Goal: Task Accomplishment & Management: Manage account settings

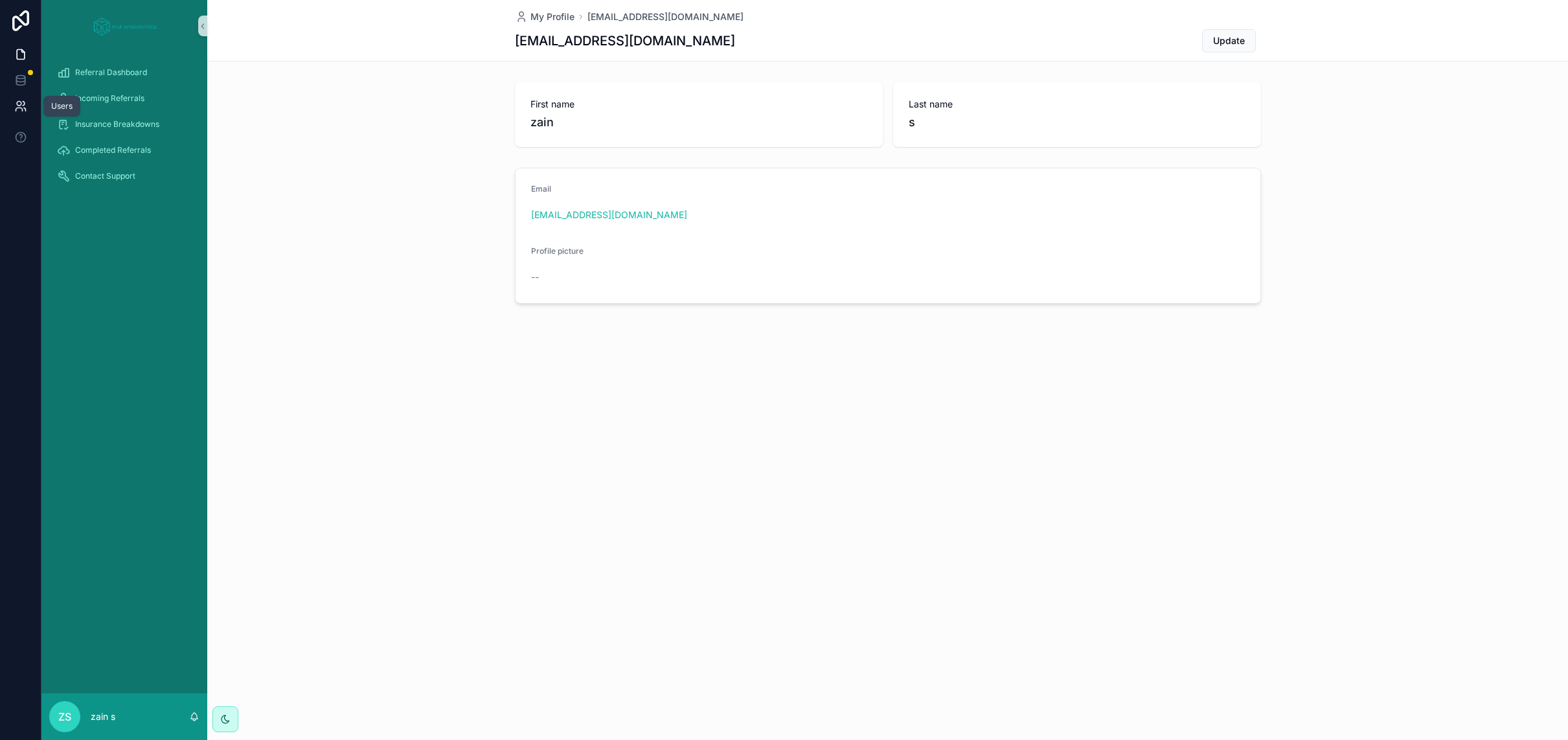
click at [29, 109] on link at bounding box center [20, 106] width 41 height 26
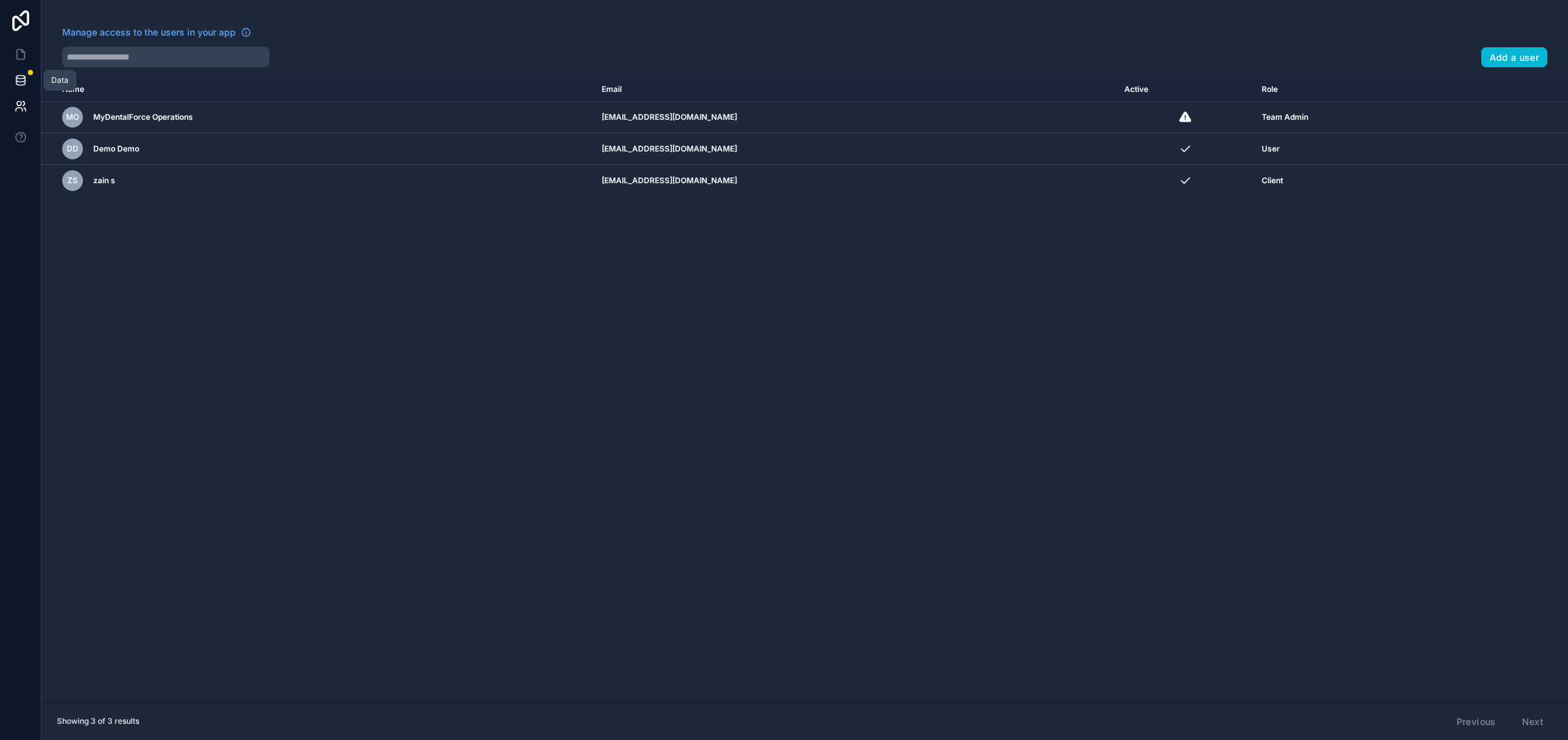
click at [14, 83] on icon at bounding box center [20, 80] width 13 height 13
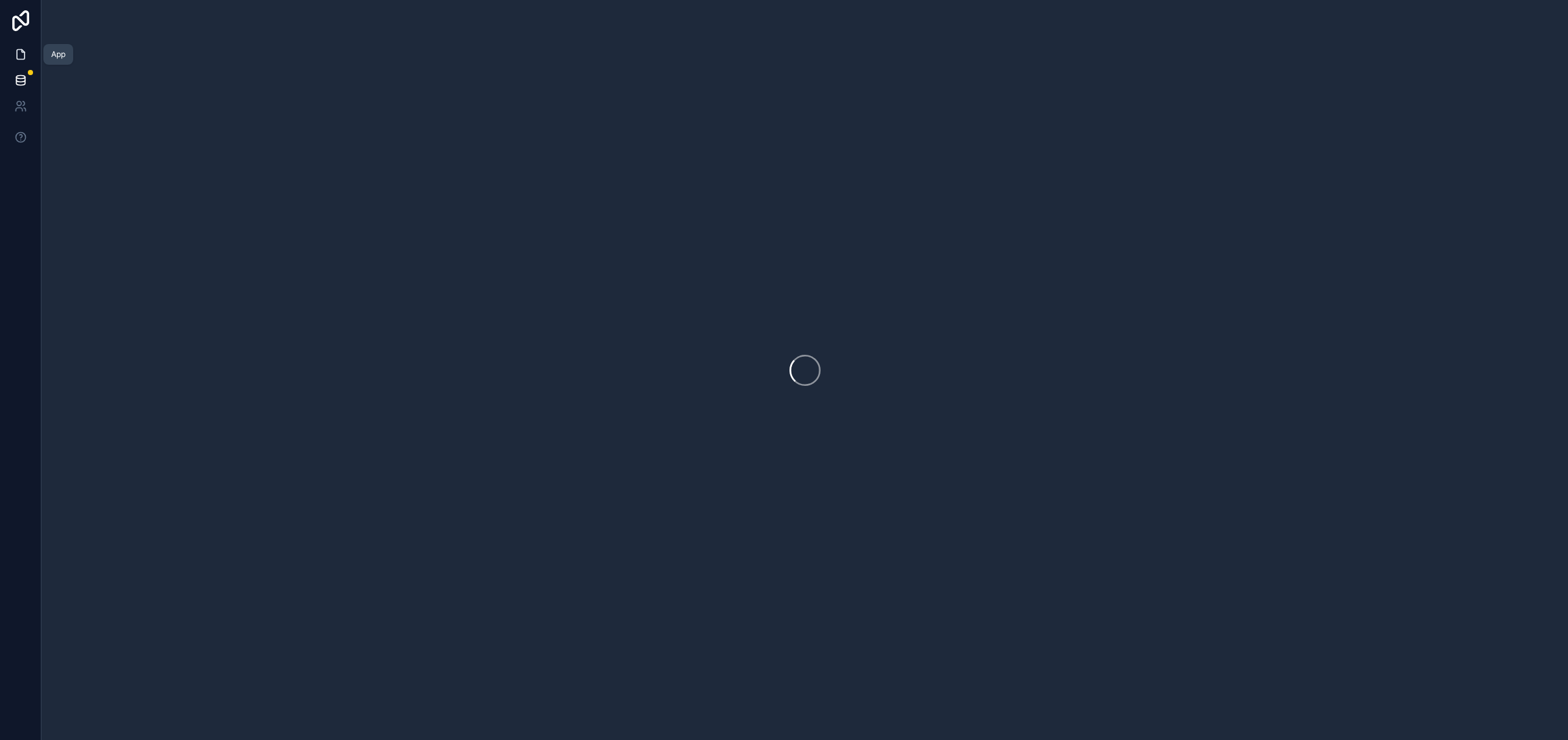
click at [18, 57] on icon at bounding box center [20, 54] width 13 height 13
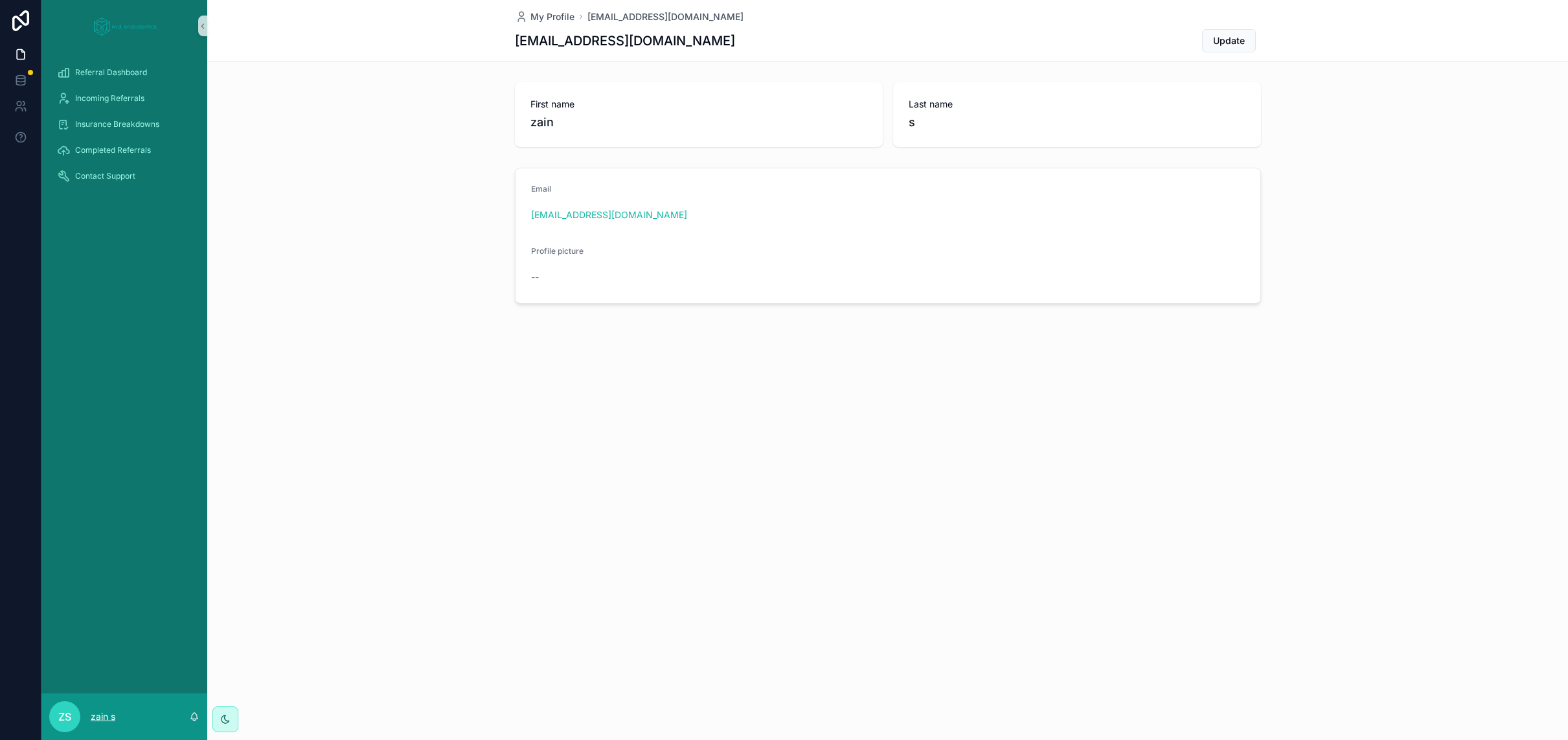
click at [107, 711] on p "zain s" at bounding box center [102, 717] width 24 height 13
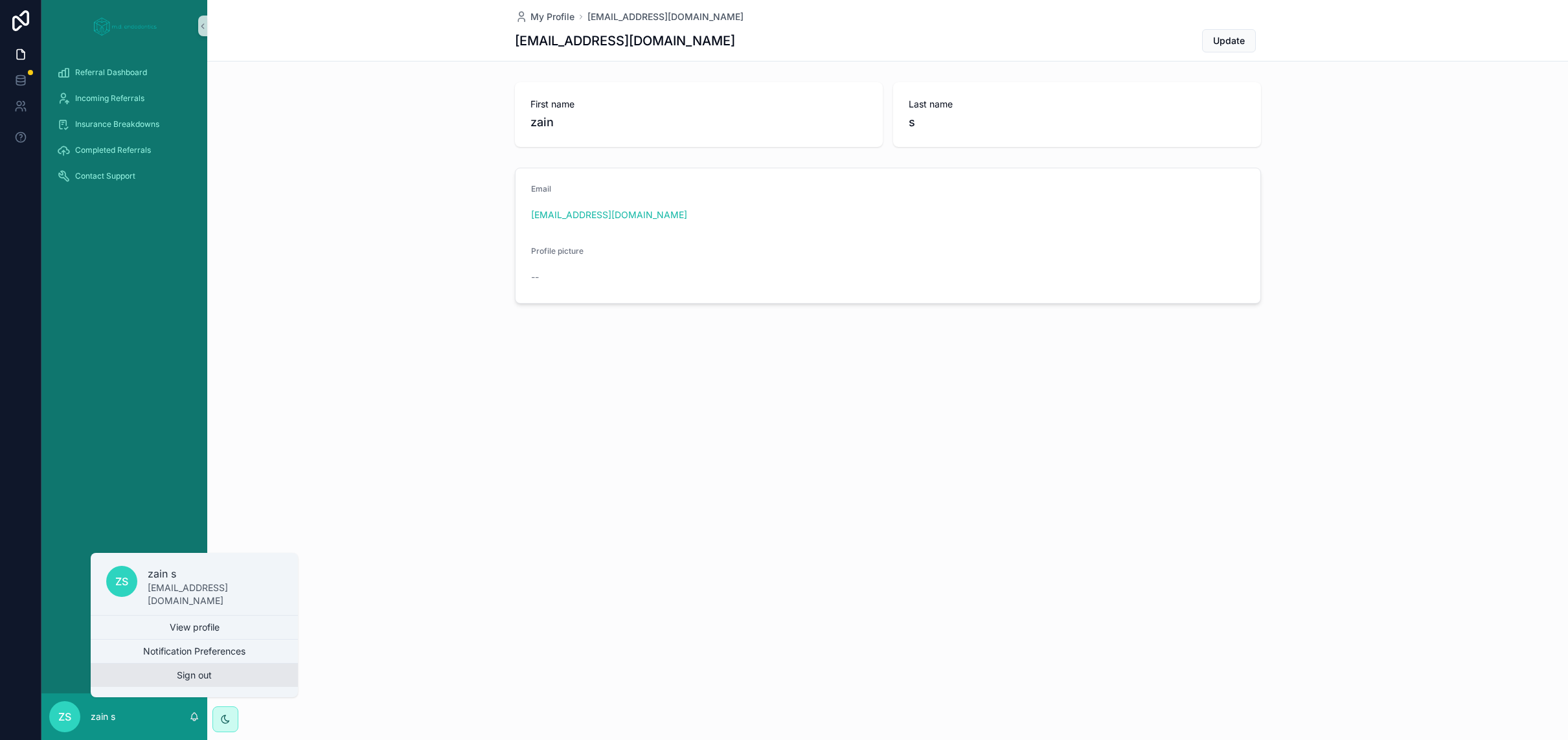
click at [148, 675] on button "Sign out" at bounding box center [194, 675] width 207 height 23
